Goal: Transaction & Acquisition: Purchase product/service

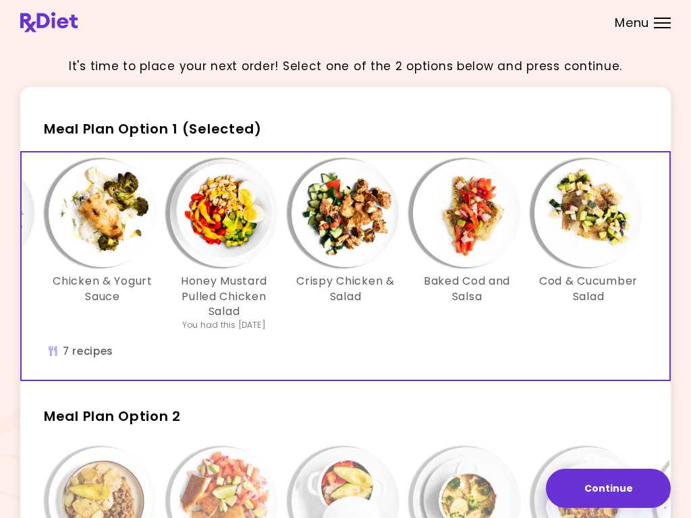
scroll to position [0, 243]
click at [479, 221] on img "Info - Baked Cod and Salsa - Meal Plan Option 1 (Selected)" at bounding box center [467, 213] width 108 height 108
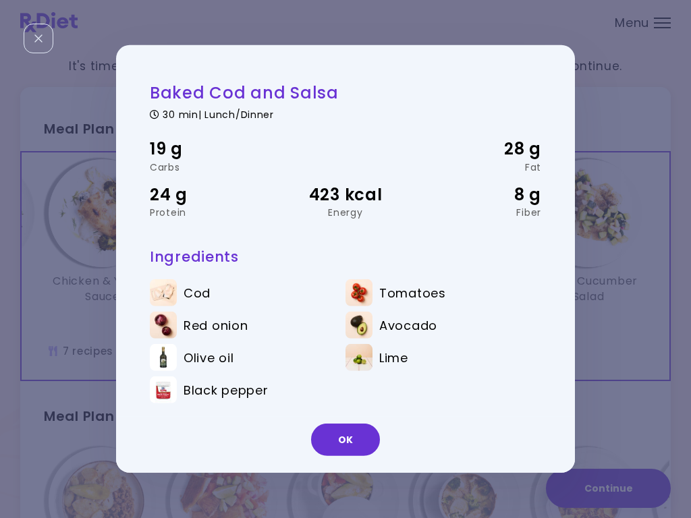
click at [358, 440] on button "OK" at bounding box center [345, 440] width 69 height 32
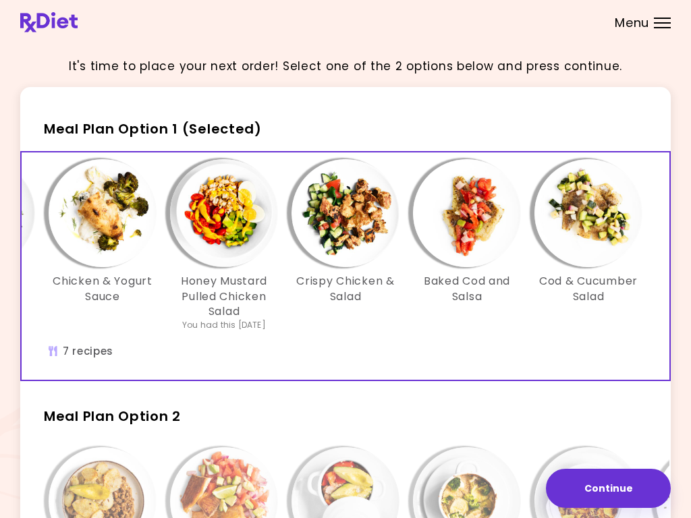
click at [616, 216] on img "Info - Cod & Cucumber Salad - Meal Plan Option 1 (Selected)" at bounding box center [588, 213] width 108 height 108
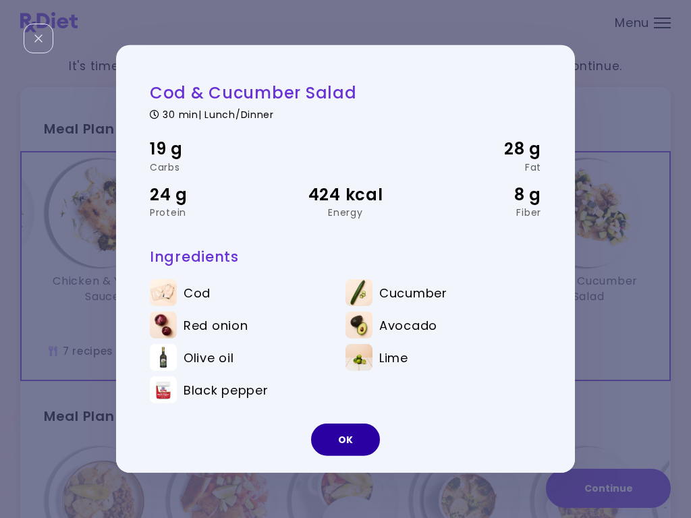
click at [353, 440] on button "OK" at bounding box center [345, 440] width 69 height 32
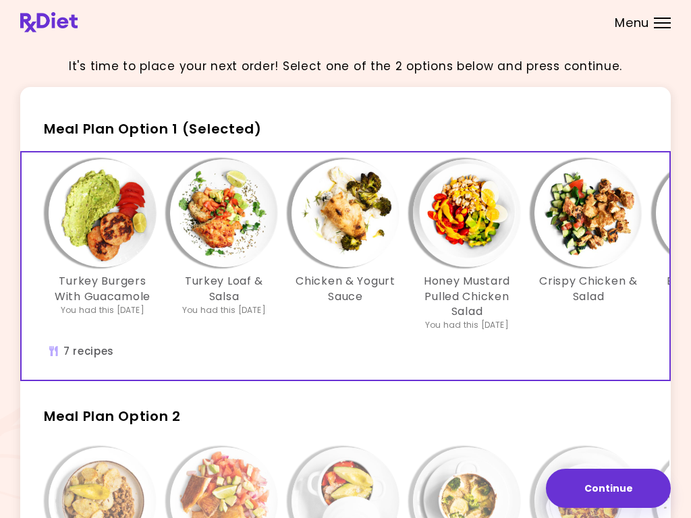
scroll to position [0, 0]
click at [114, 225] on img "Info - Turkey Burgers With Guacamole - Meal Plan Option 1 (Selected)" at bounding box center [103, 213] width 108 height 108
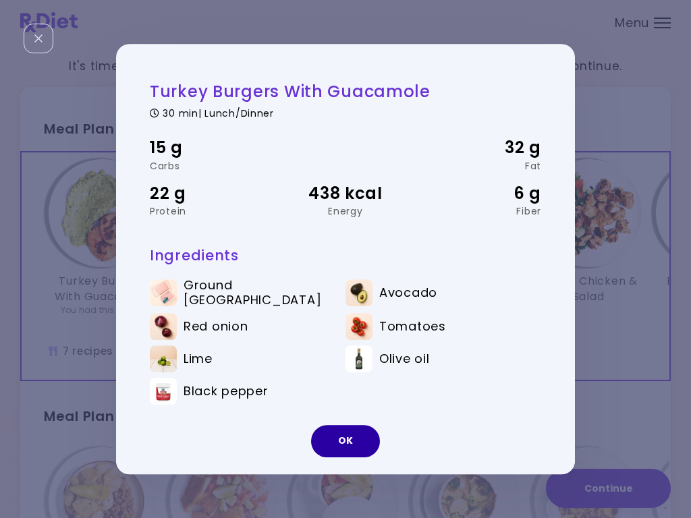
click at [353, 445] on button "OK" at bounding box center [345, 441] width 69 height 32
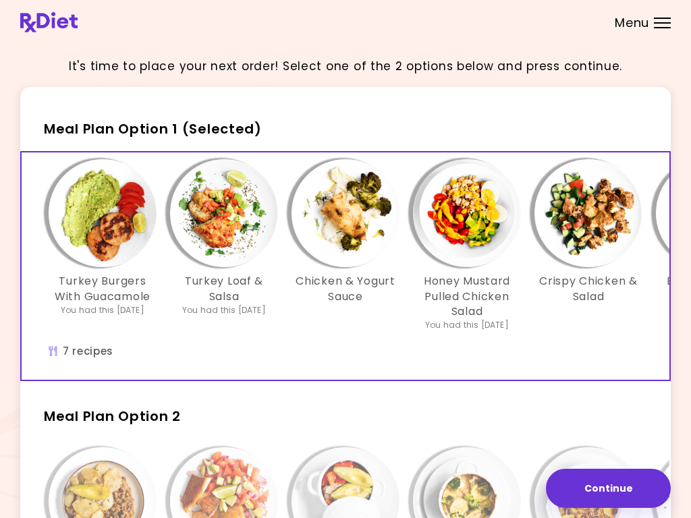
click at [246, 221] on img "Info - Turkey Loaf & Salsa - Meal Plan Option 1 (Selected)" at bounding box center [224, 213] width 108 height 108
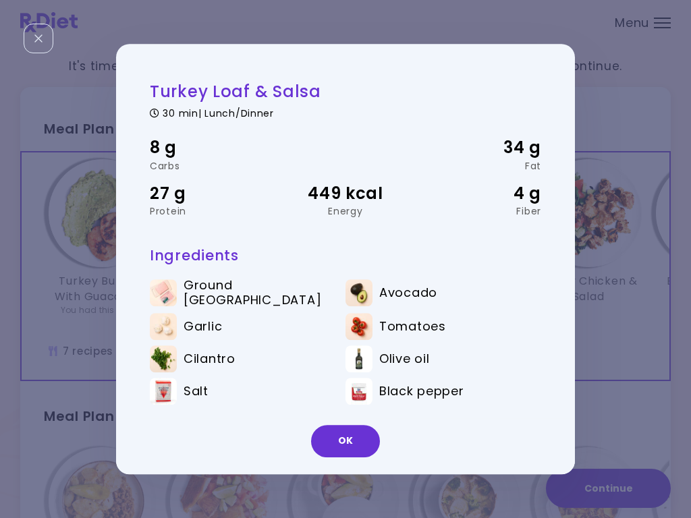
click at [355, 441] on button "OK" at bounding box center [345, 441] width 69 height 32
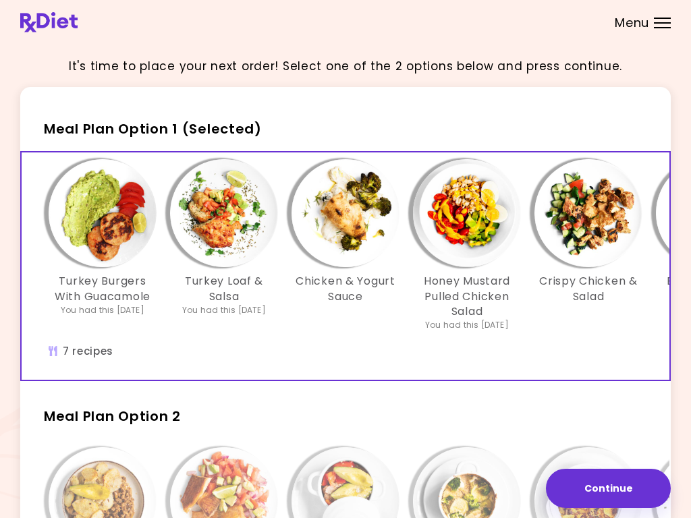
click at [356, 203] on img "Info - Chicken & Yogurt Sauce - Meal Plan Option 1 (Selected)" at bounding box center [345, 213] width 108 height 108
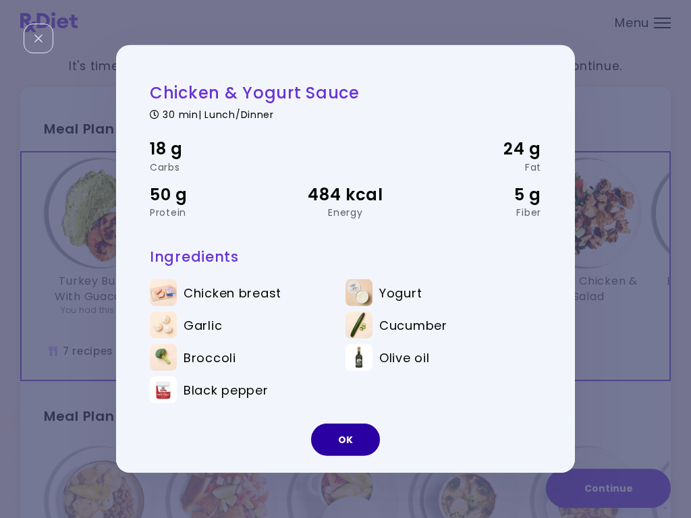
click at [356, 437] on button "OK" at bounding box center [345, 440] width 69 height 32
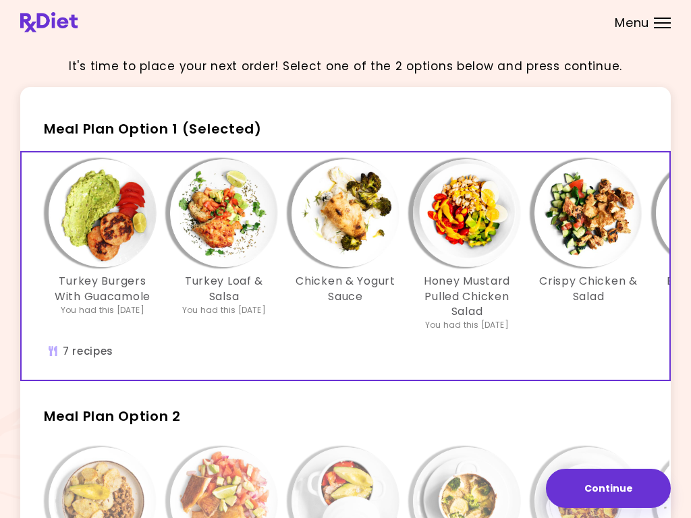
click at [467, 219] on img "Info - Honey Mustard Pulled Chicken Salad - Meal Plan Option 1 (Selected)" at bounding box center [467, 213] width 108 height 108
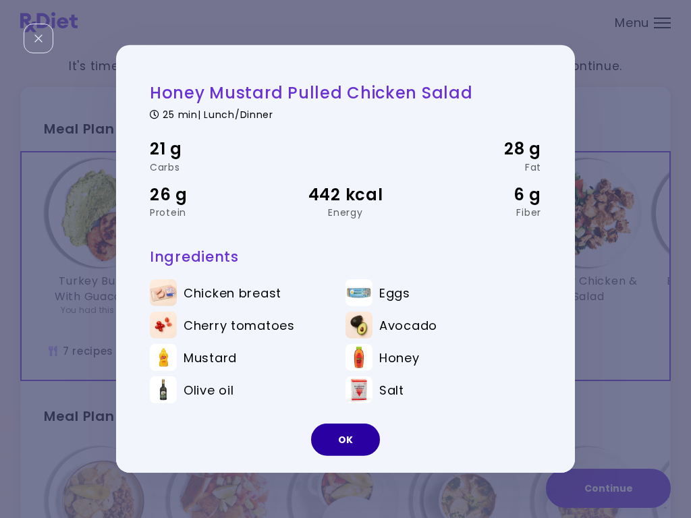
click at [351, 439] on button "OK" at bounding box center [345, 440] width 69 height 32
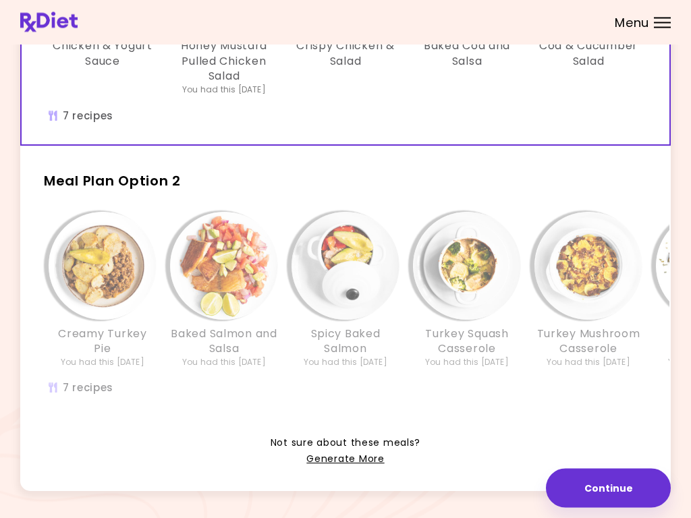
scroll to position [231, 0]
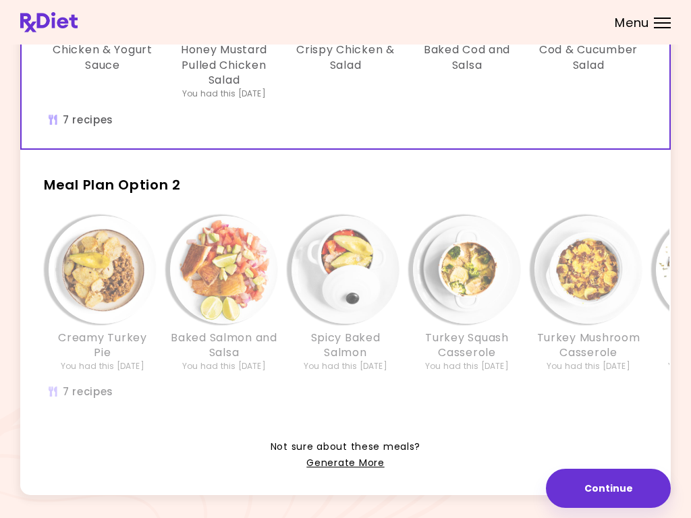
click at [117, 287] on img "Info - Creamy Turkey Pie - Meal Plan Option 2" at bounding box center [103, 270] width 108 height 108
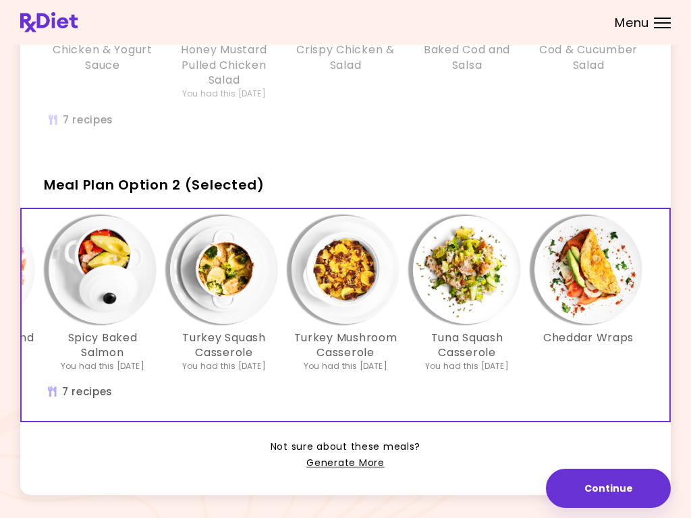
scroll to position [0, 243]
click at [600, 277] on img "Info - Cheddar Wraps - Meal Plan Option 2 (Selected)" at bounding box center [588, 270] width 108 height 108
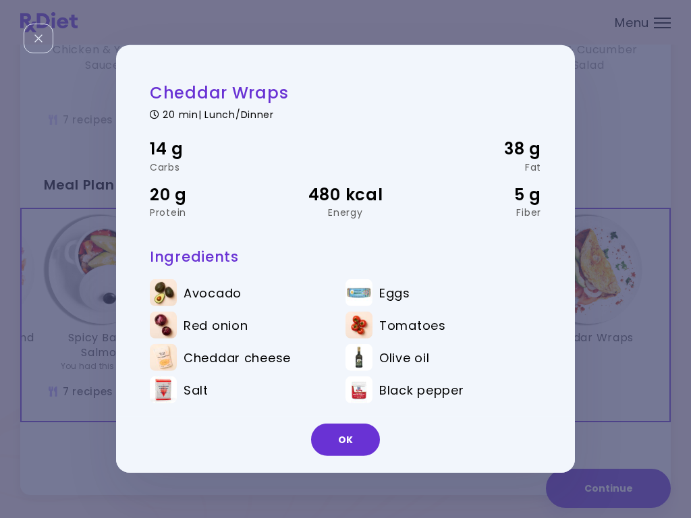
click at [355, 439] on button "OK" at bounding box center [345, 440] width 69 height 32
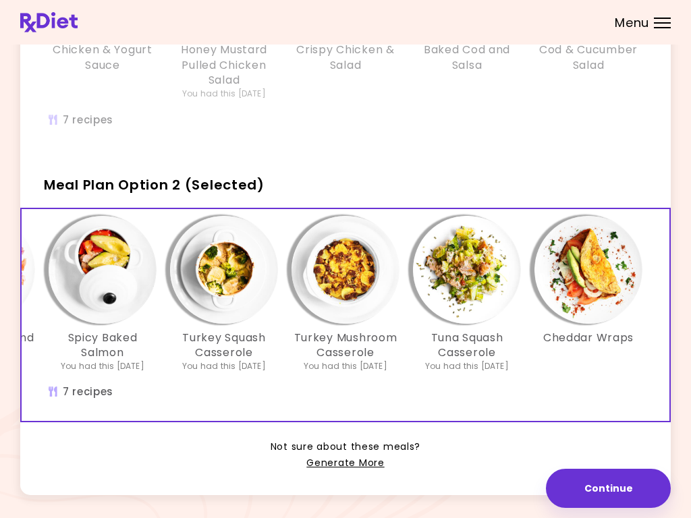
click at [618, 281] on img "Info - Cheddar Wraps - Meal Plan Option 2 (Selected)" at bounding box center [588, 270] width 108 height 108
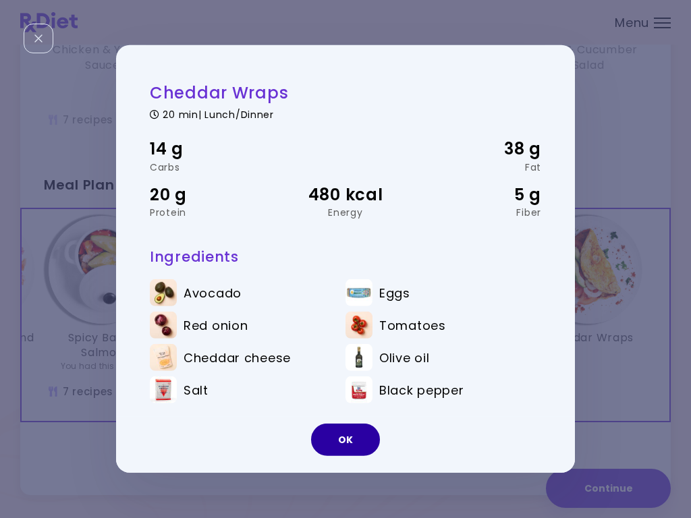
click at [353, 442] on button "OK" at bounding box center [345, 440] width 69 height 32
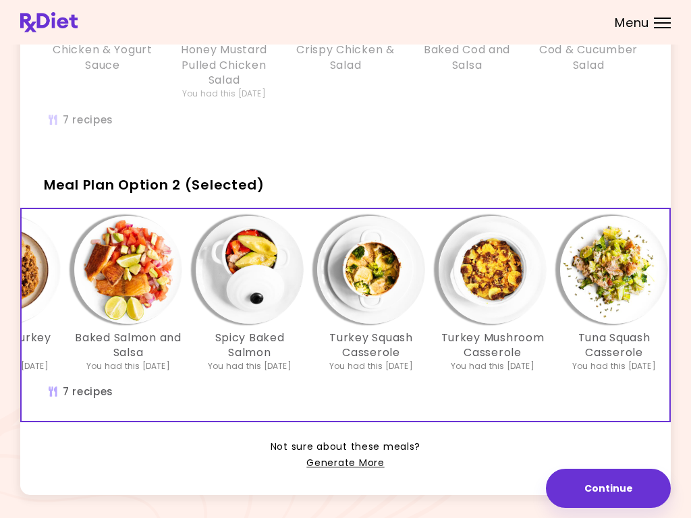
scroll to position [0, 94]
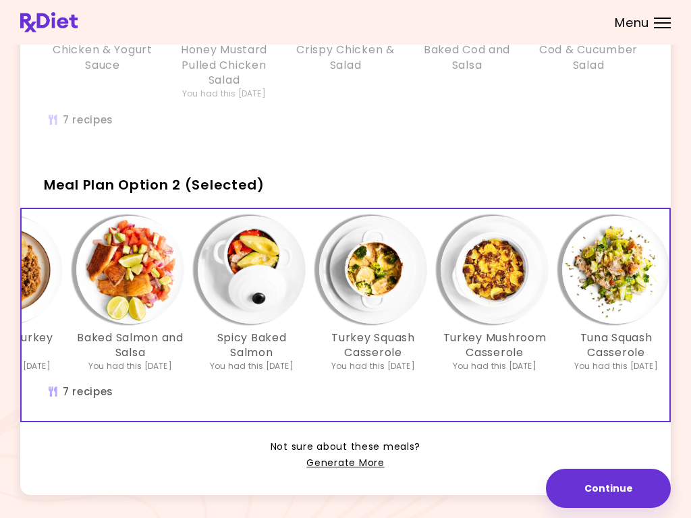
click at [506, 266] on img "Info - Turkey Mushroom Casserole - Meal Plan Option 2 (Selected)" at bounding box center [494, 270] width 108 height 108
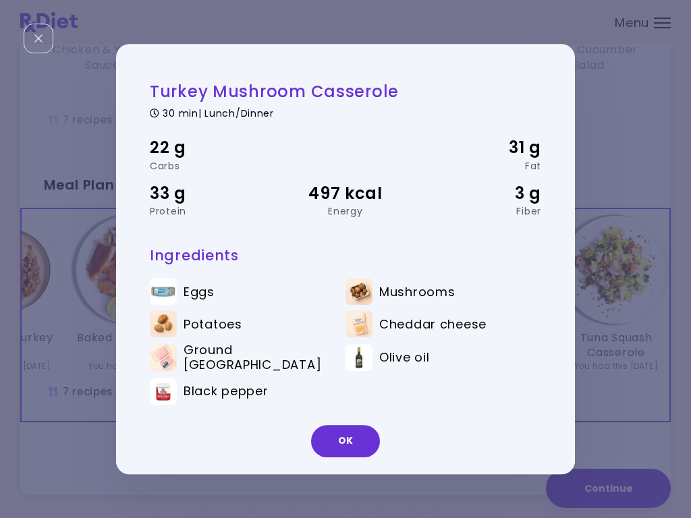
click at [361, 444] on button "OK" at bounding box center [345, 441] width 69 height 32
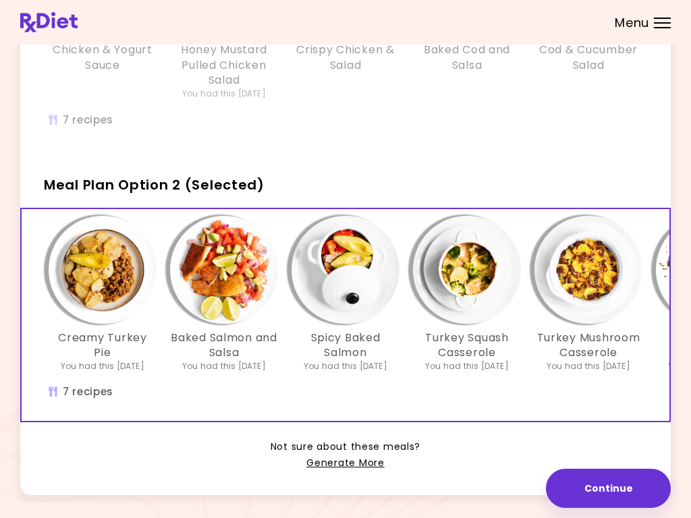
scroll to position [0, 0]
click at [93, 275] on img "Info - Creamy Turkey Pie - Meal Plan Option 2 (Selected)" at bounding box center [103, 270] width 108 height 108
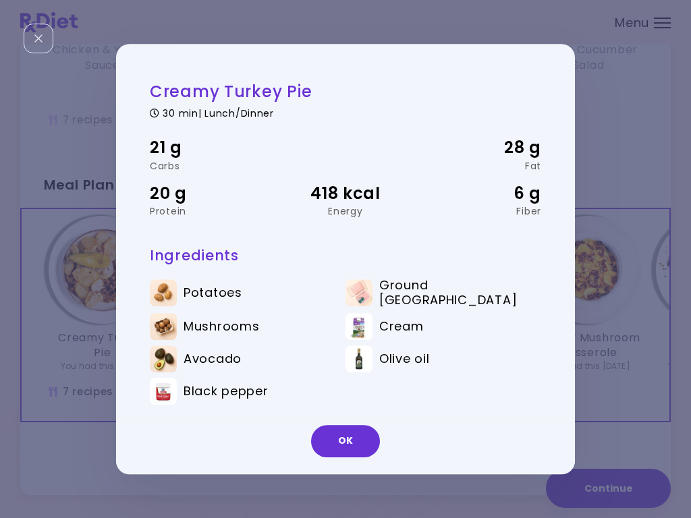
click at [363, 438] on button "OK" at bounding box center [345, 441] width 69 height 32
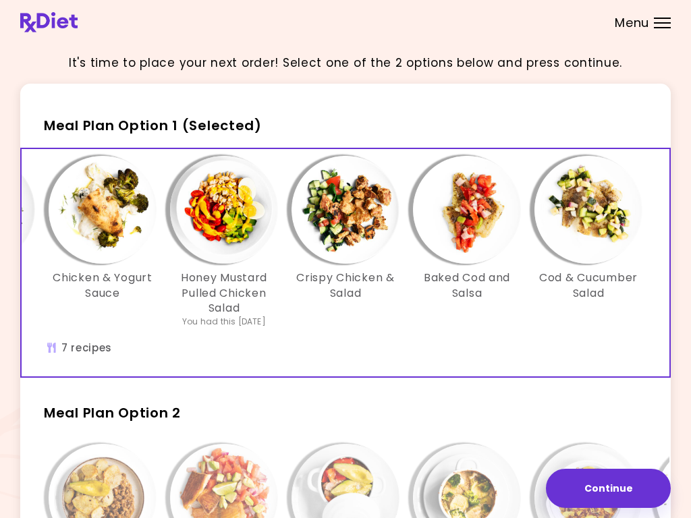
scroll to position [0, 243]
click at [479, 228] on img "Info - Baked Cod and Salsa - Meal Plan Option 1 (Selected)" at bounding box center [467, 210] width 108 height 108
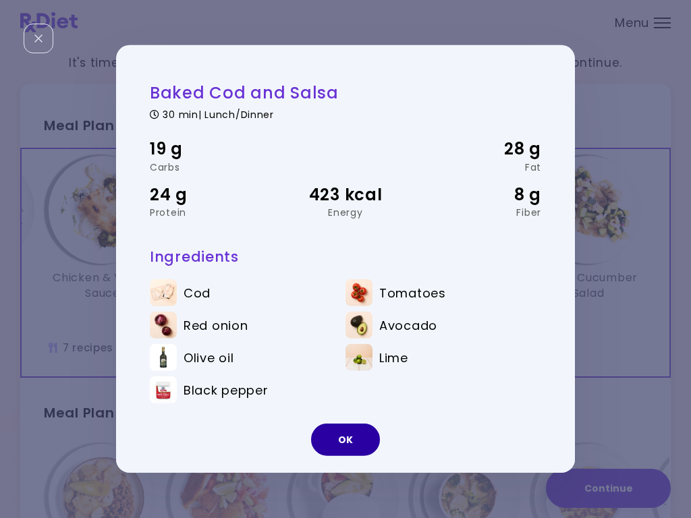
click at [346, 434] on button "OK" at bounding box center [345, 440] width 69 height 32
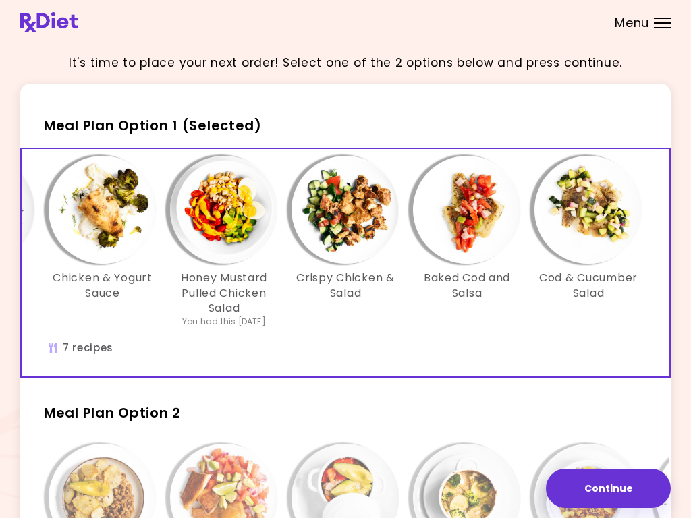
click at [610, 223] on img "Info - Cod & Cucumber Salad - Meal Plan Option 1 (Selected)" at bounding box center [588, 210] width 108 height 108
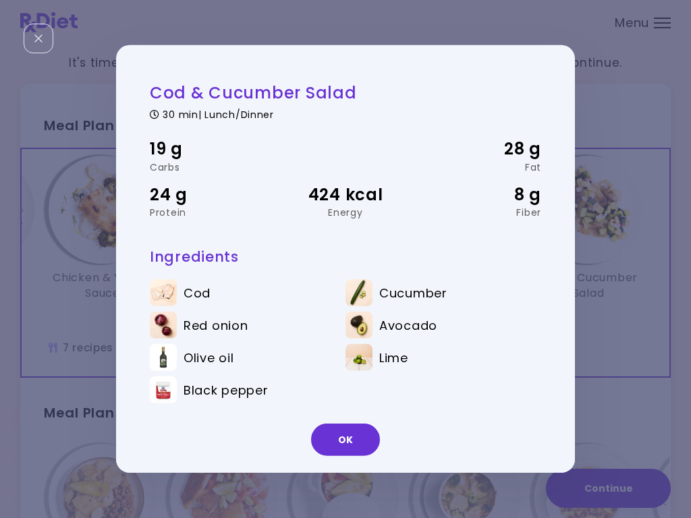
click at [345, 451] on button "OK" at bounding box center [345, 440] width 69 height 32
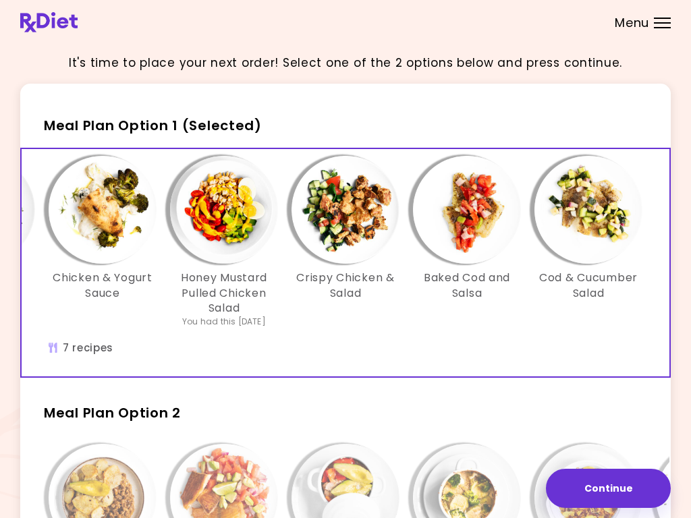
click at [95, 248] on img "Info - Chicken & Yogurt Sauce - Meal Plan Option 1 (Selected)" at bounding box center [103, 210] width 108 height 108
click at [615, 487] on button "Continue" at bounding box center [608, 488] width 125 height 39
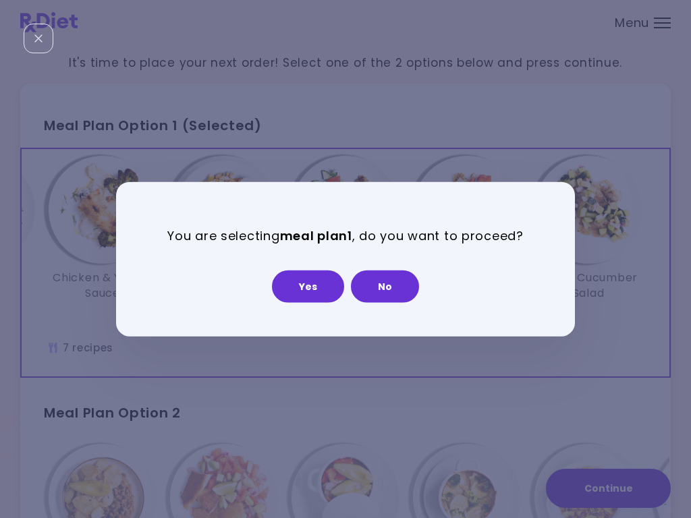
click at [320, 287] on button "Yes" at bounding box center [308, 286] width 72 height 32
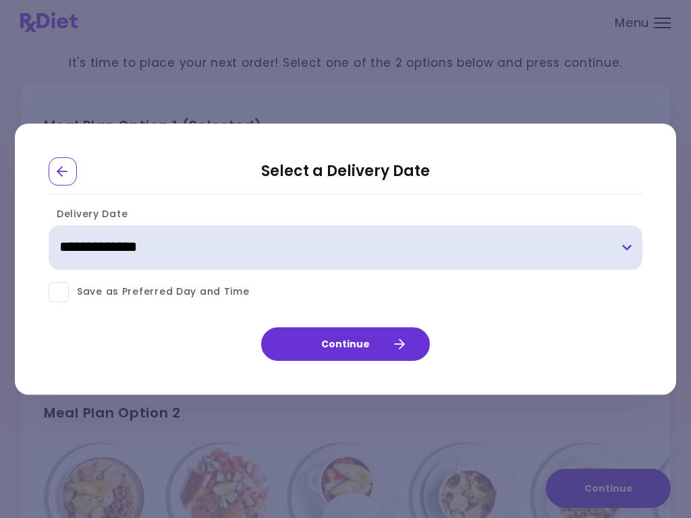
click at [631, 248] on select "**********" at bounding box center [346, 247] width 594 height 45
select select "**********"
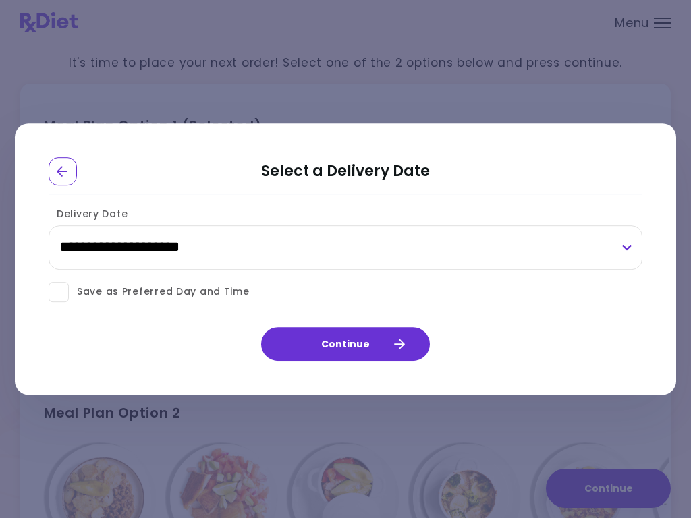
click at [366, 343] on button "Continue" at bounding box center [345, 344] width 169 height 34
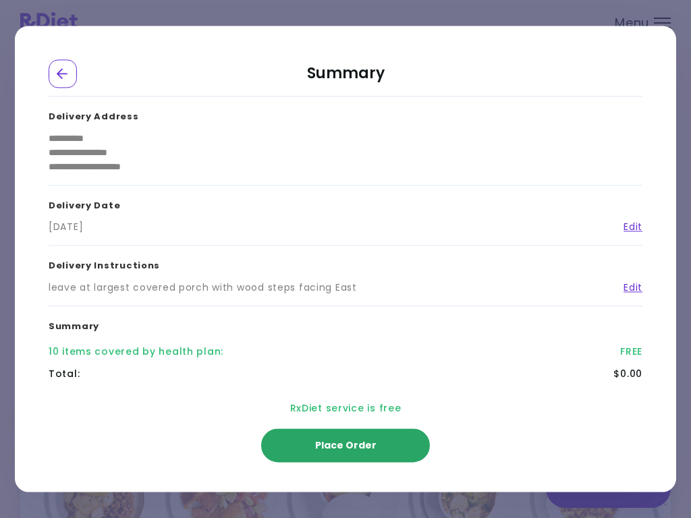
click at [352, 447] on span "Place Order" at bounding box center [345, 445] width 61 height 13
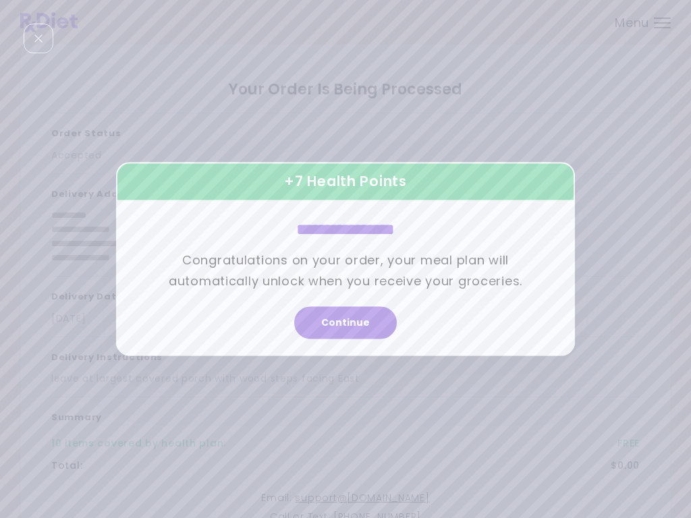
click at [350, 326] on button "Continue" at bounding box center [345, 323] width 103 height 32
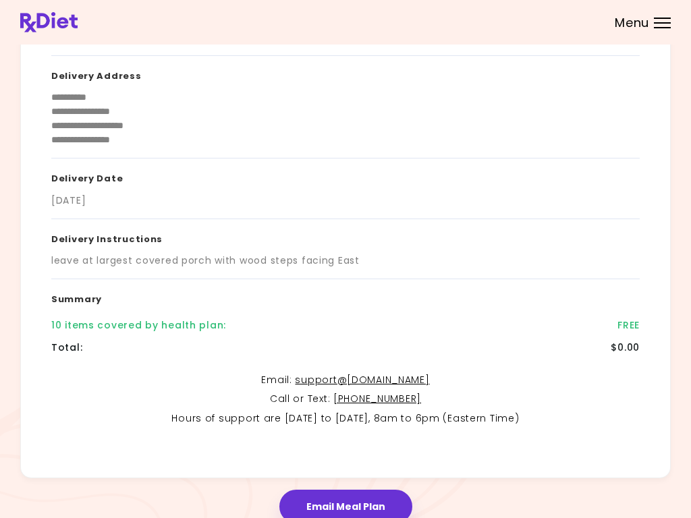
scroll to position [169, 0]
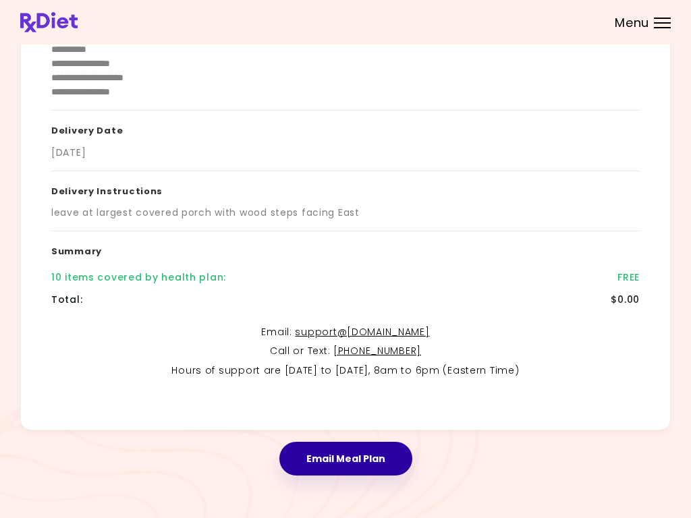
click at [357, 453] on button "Email Meal Plan" at bounding box center [345, 459] width 133 height 34
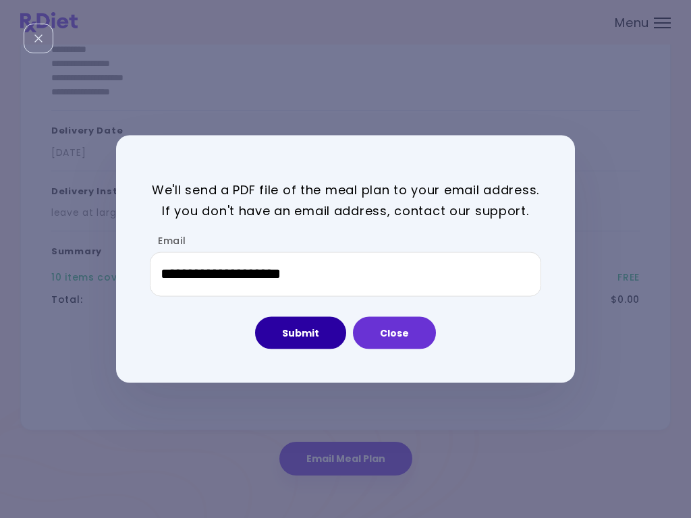
click at [308, 333] on button "Submit" at bounding box center [300, 332] width 91 height 32
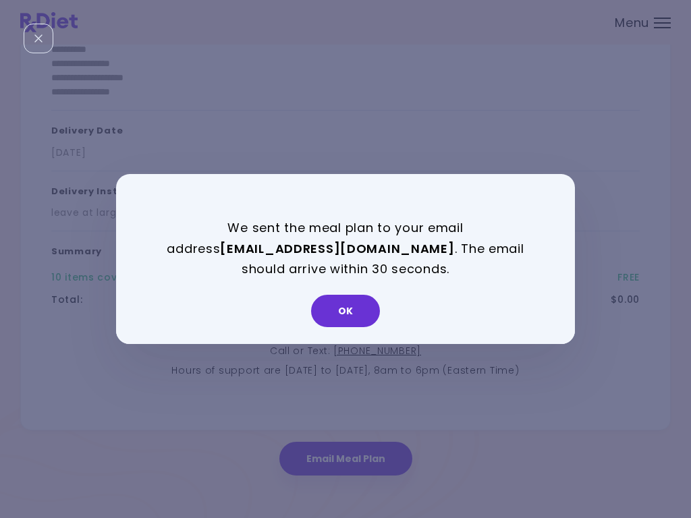
click at [355, 307] on button "OK" at bounding box center [345, 311] width 69 height 32
